Goal: Information Seeking & Learning: Find specific fact

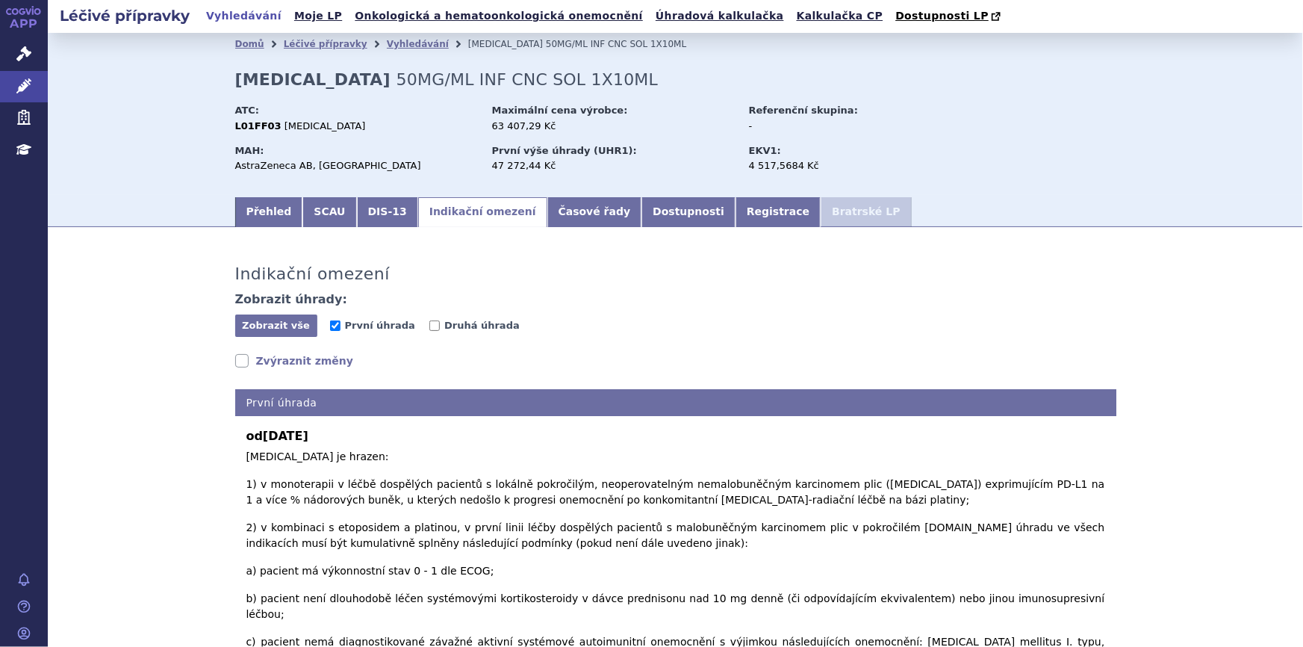
scroll to position [130, 0]
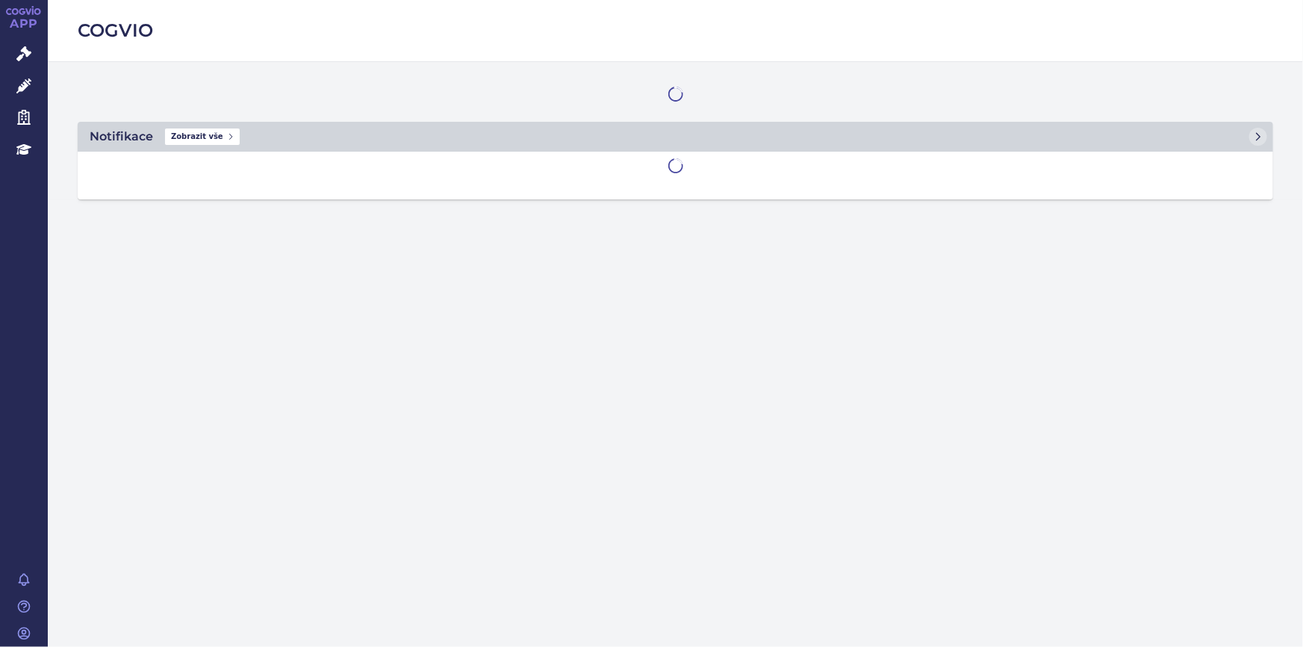
click at [23, 55] on icon at bounding box center [23, 53] width 15 height 15
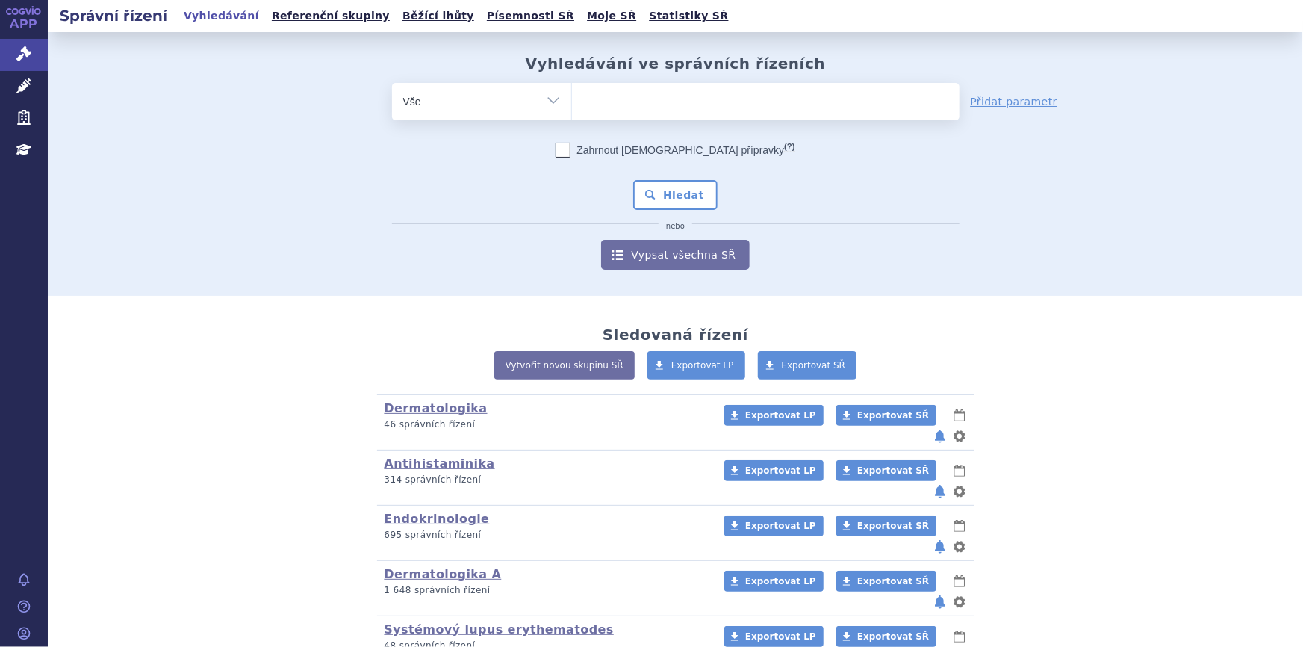
click at [647, 94] on ul at bounding box center [766, 98] width 388 height 31
click at [572, 94] on select at bounding box center [571, 100] width 1 height 37
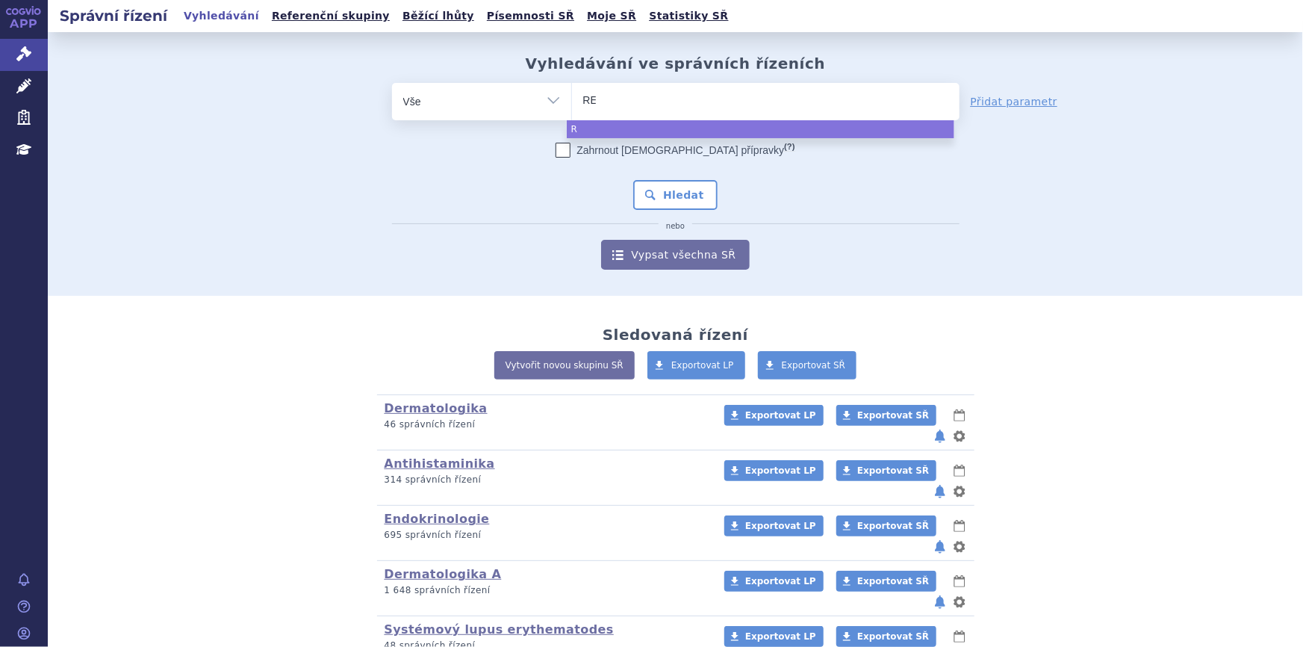
type input "RET"
type input "RETS"
type input "RETSE"
type input "RETSEV"
type input "RETSEVMO"
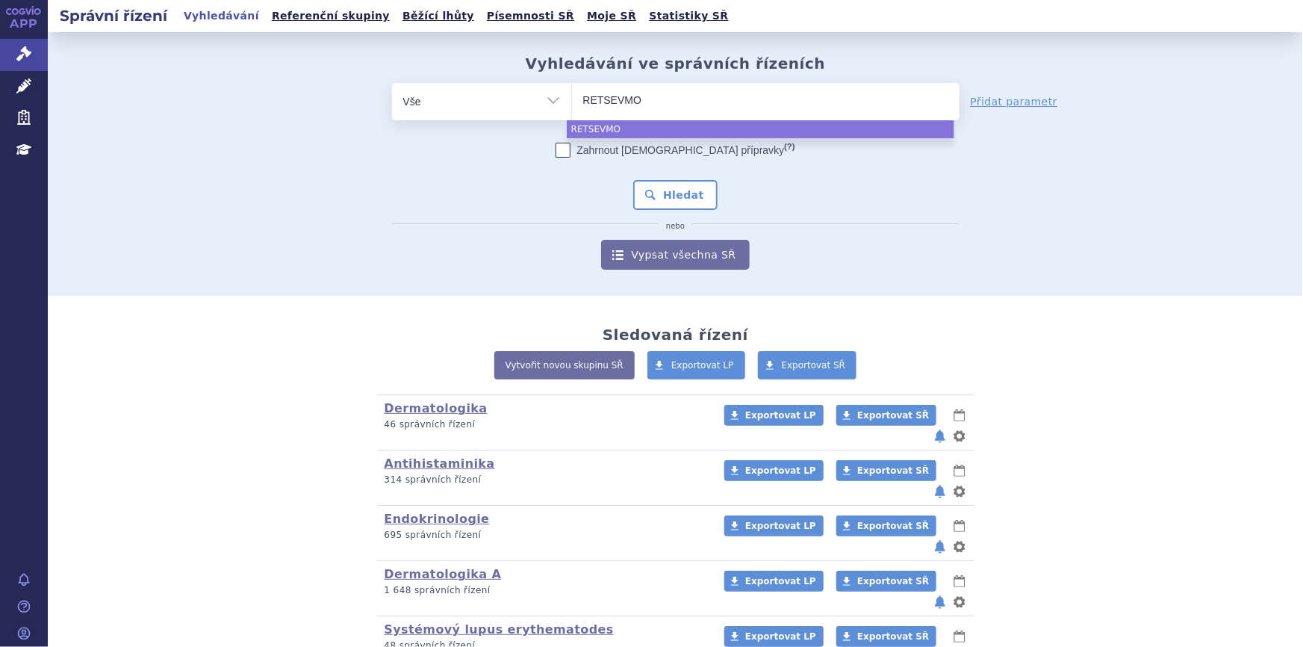
select select "RETSEVMO"
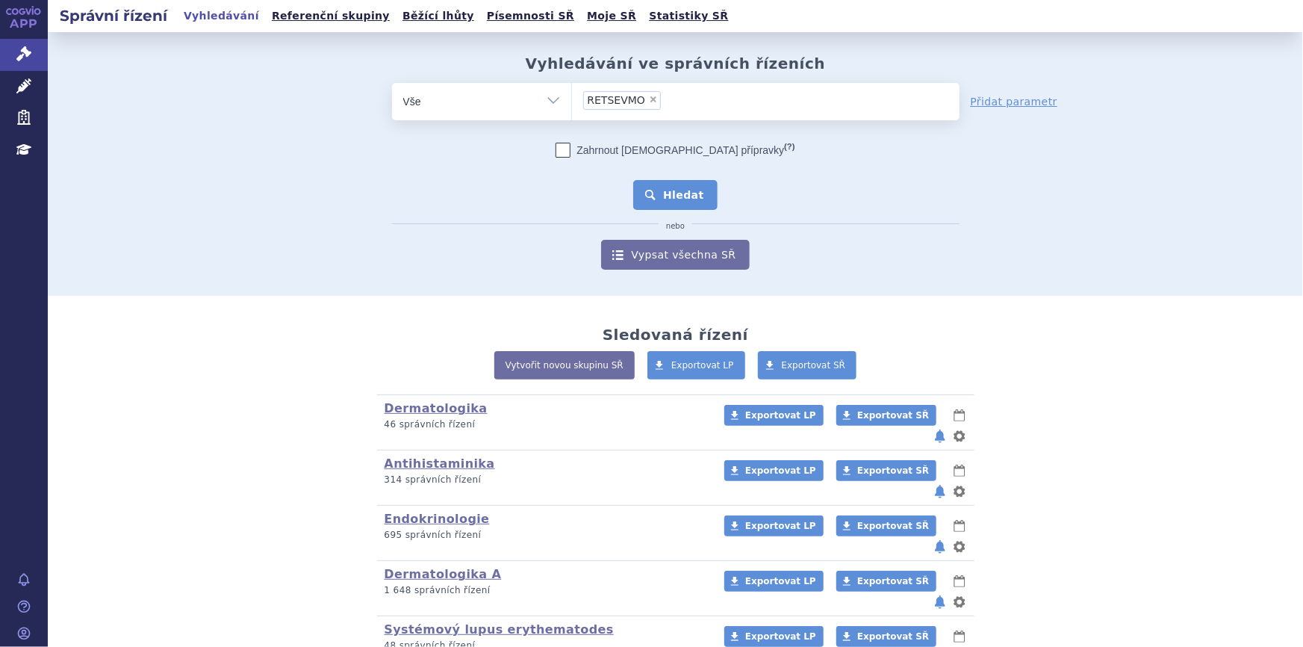
click at [670, 199] on button "Hledat" at bounding box center [675, 195] width 84 height 30
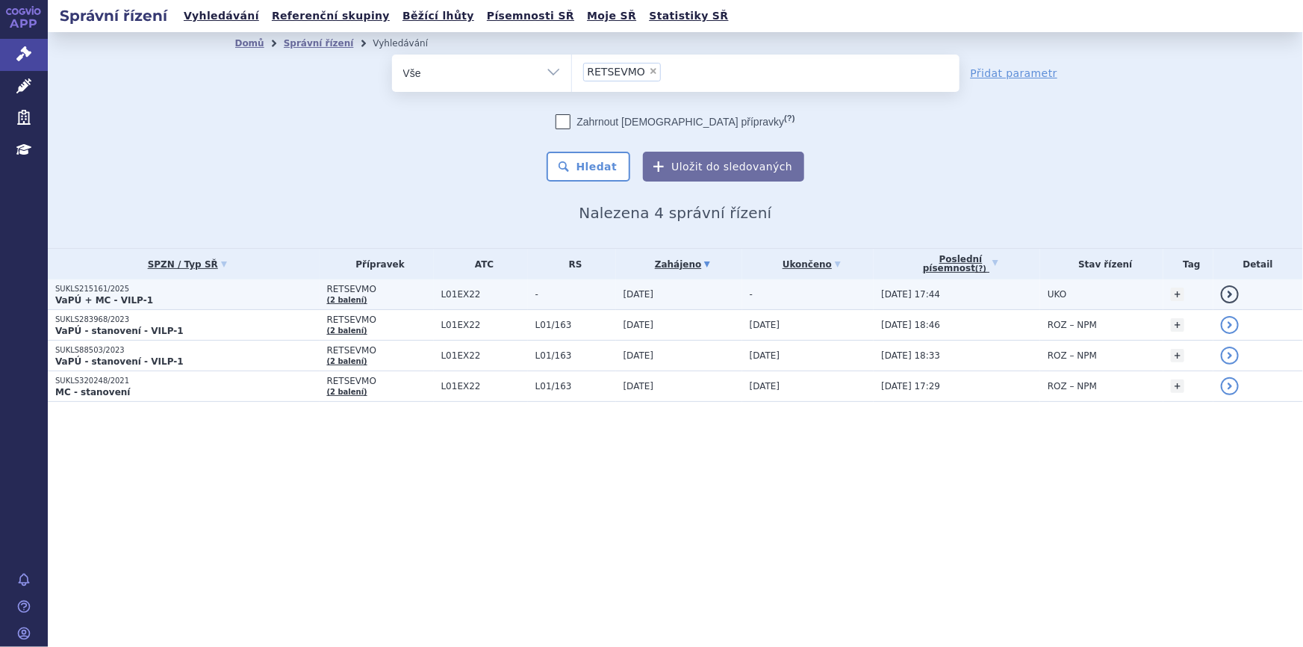
click at [473, 293] on span "L01EX22" at bounding box center [484, 294] width 87 height 10
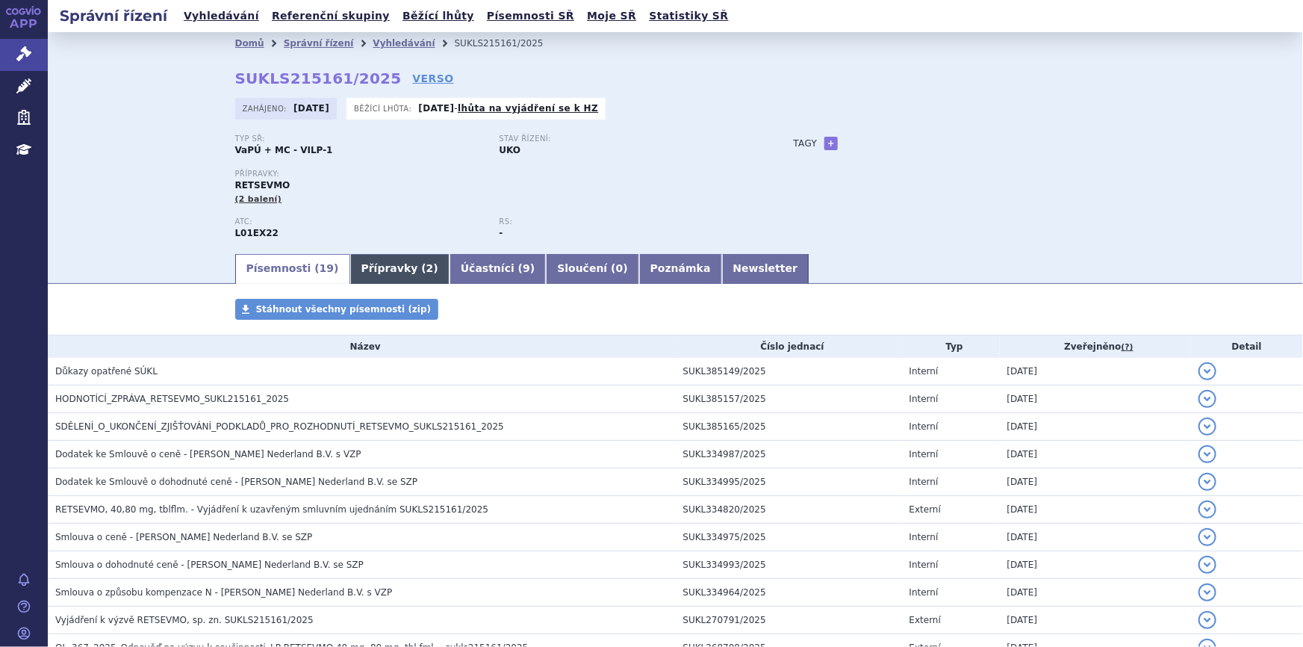
click at [382, 269] on link "Přípravky ( 2 )" at bounding box center [399, 269] width 99 height 30
